Goal: Information Seeking & Learning: Learn about a topic

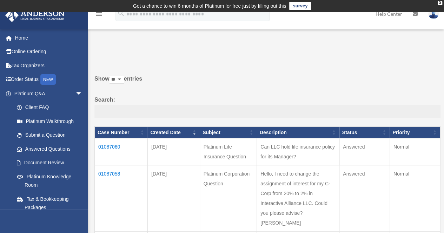
click at [114, 146] on td "01087060" at bounding box center [121, 152] width 53 height 27
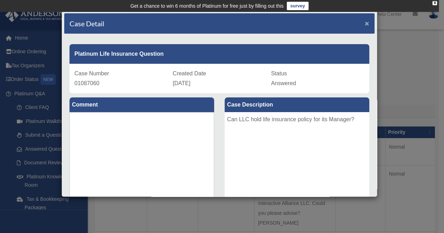
click at [365, 21] on span "×" at bounding box center [367, 23] width 5 height 8
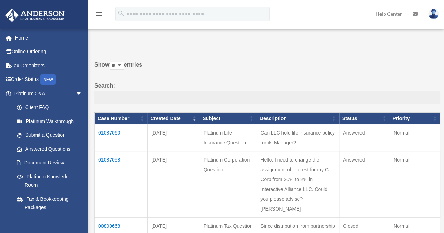
scroll to position [42, 0]
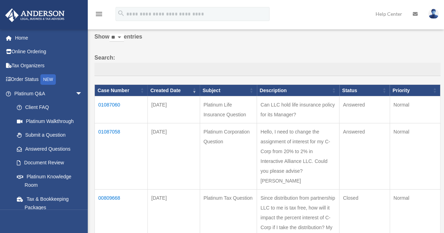
click at [112, 132] on td "01087058" at bounding box center [121, 156] width 53 height 66
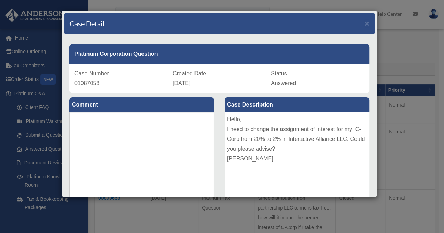
scroll to position [163, 0]
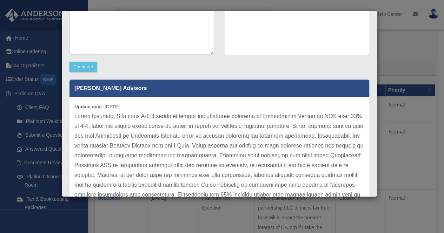
drag, startPoint x: 372, startPoint y: 158, endPoint x: 339, endPoint y: 174, distance: 37.0
click at [339, 174] on p at bounding box center [219, 185] width 290 height 147
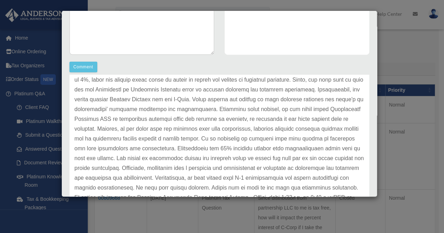
scroll to position [47, 0]
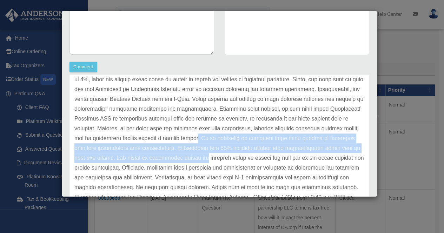
drag, startPoint x: 212, startPoint y: 138, endPoint x: 214, endPoint y: 154, distance: 15.9
click at [214, 154] on p at bounding box center [219, 138] width 290 height 147
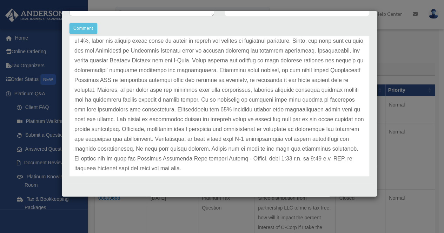
click at [399, 63] on div "Case Detail × Platinum Corporation Question Case Number 01087058 Created Date A…" at bounding box center [222, 116] width 444 height 233
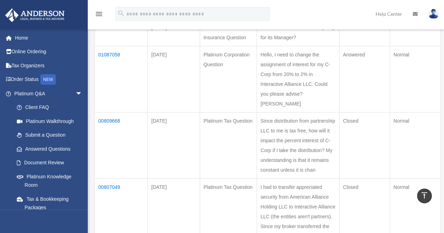
scroll to position [243, 0]
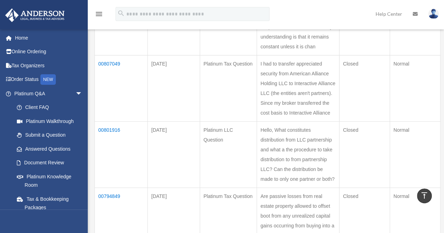
click at [437, 100] on td "Normal" at bounding box center [414, 88] width 51 height 66
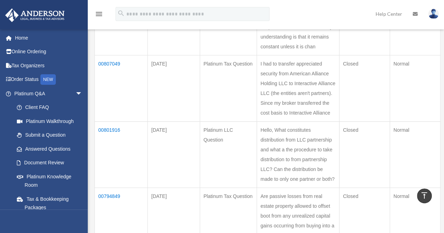
click at [106, 148] on td "00801916" at bounding box center [121, 155] width 53 height 66
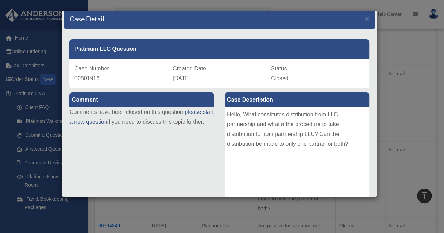
scroll to position [5, 0]
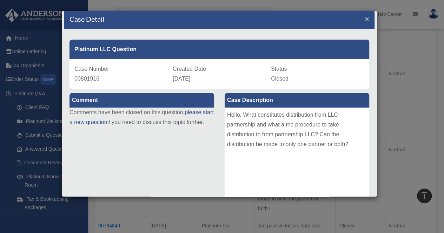
click at [365, 19] on span "×" at bounding box center [367, 19] width 5 height 8
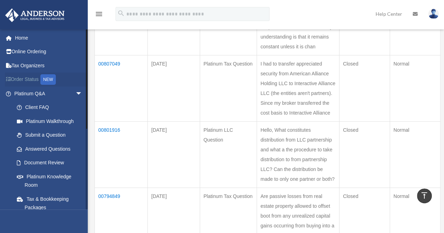
click at [19, 78] on link "Order Status NEW" at bounding box center [49, 80] width 88 height 14
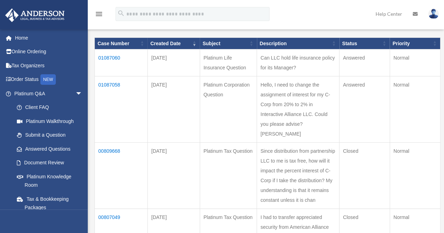
scroll to position [69, 0]
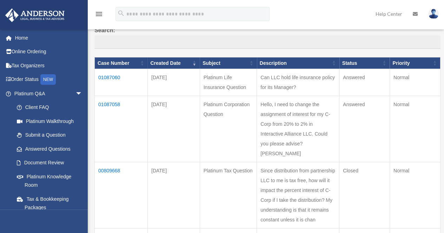
click at [231, 86] on td "Platinum Life Insurance Question" at bounding box center [228, 82] width 57 height 27
click at [26, 38] on link "Home" at bounding box center [49, 38] width 88 height 14
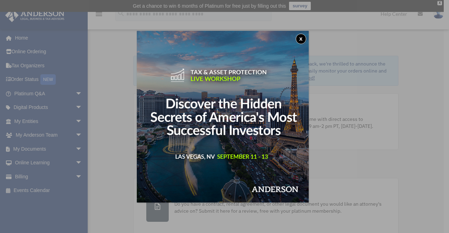
click at [301, 38] on button "x" at bounding box center [301, 39] width 11 height 11
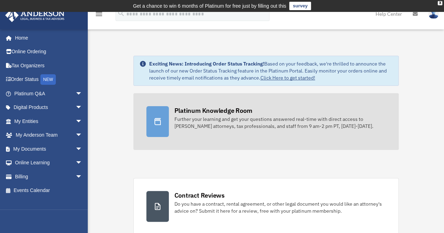
click at [212, 115] on div "Platinum Knowledge Room" at bounding box center [213, 110] width 78 height 9
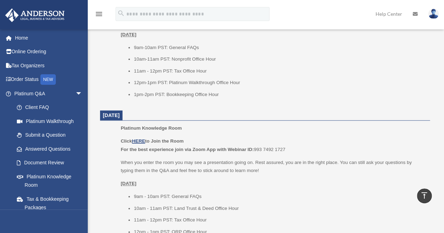
scroll to position [369, 0]
